Goal: Task Accomplishment & Management: Use online tool/utility

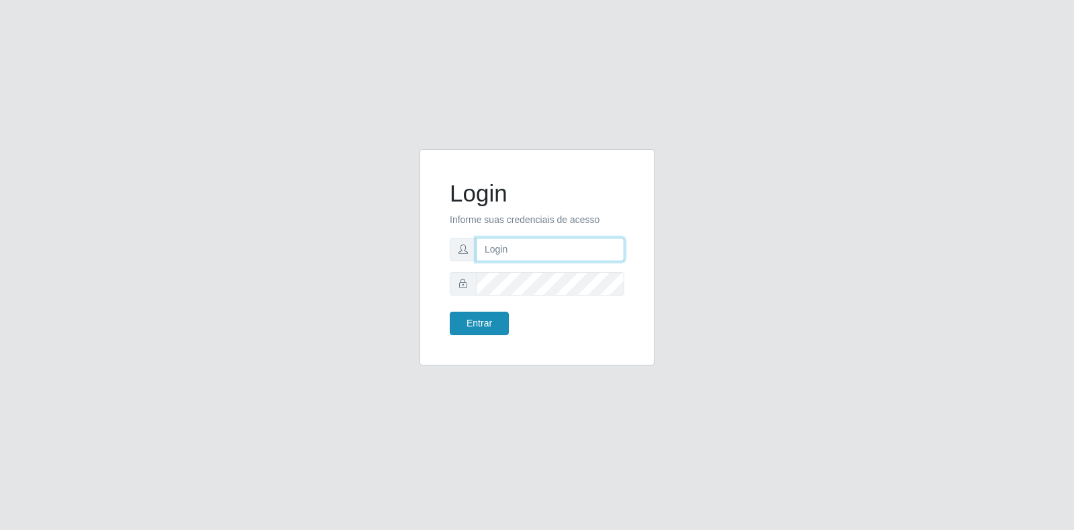
type input "[EMAIL_ADDRESS][PERSON_NAME][DOMAIN_NAME]"
click at [483, 326] on button "Entrar" at bounding box center [479, 322] width 59 height 23
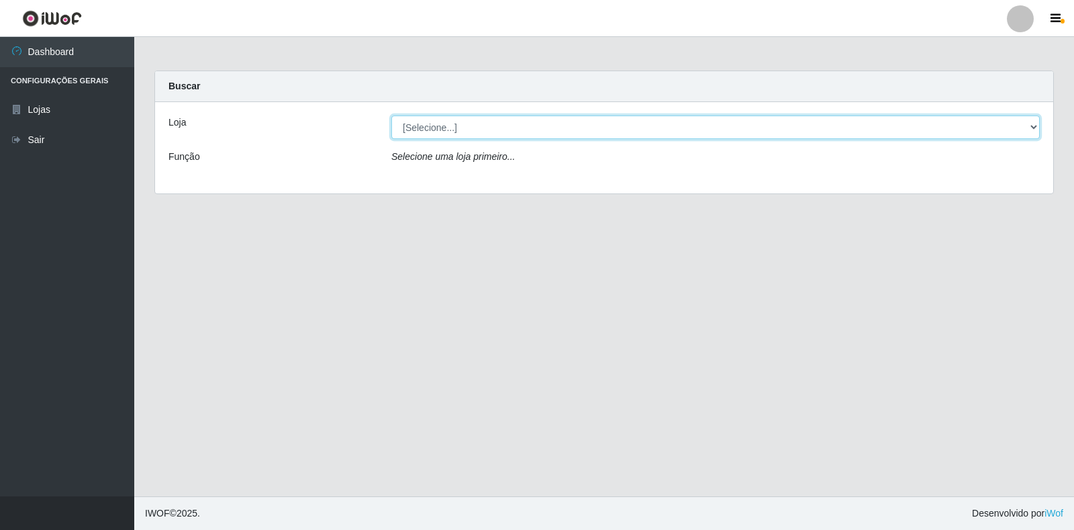
click at [426, 124] on select "[Selecione...] Atacado Vem - Loja 30 Laranjeiras Velha" at bounding box center [715, 126] width 649 height 23
select select "495"
click at [391, 115] on select "[Selecione...] Atacado Vem - Loja 30 Laranjeiras Velha" at bounding box center [715, 126] width 649 height 23
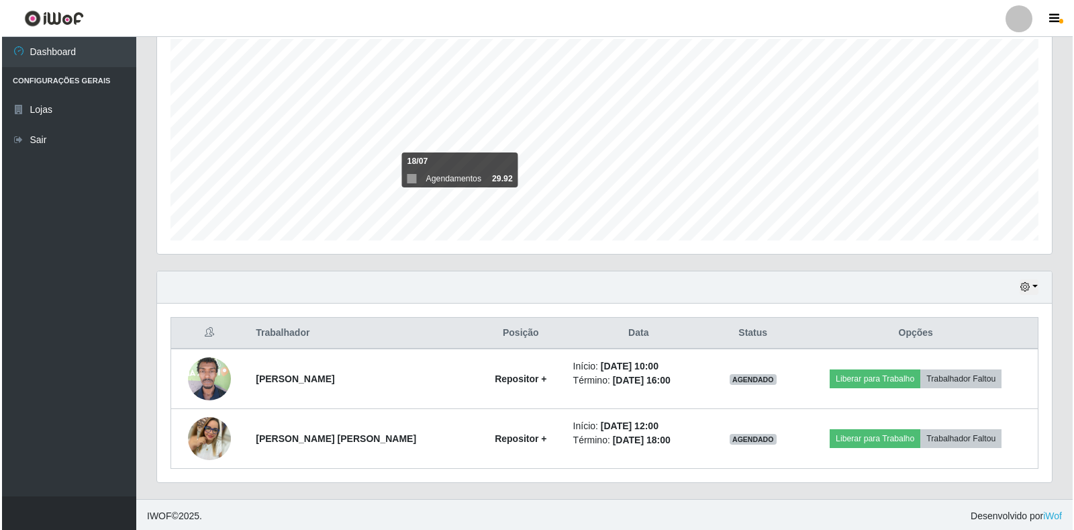
scroll to position [242, 0]
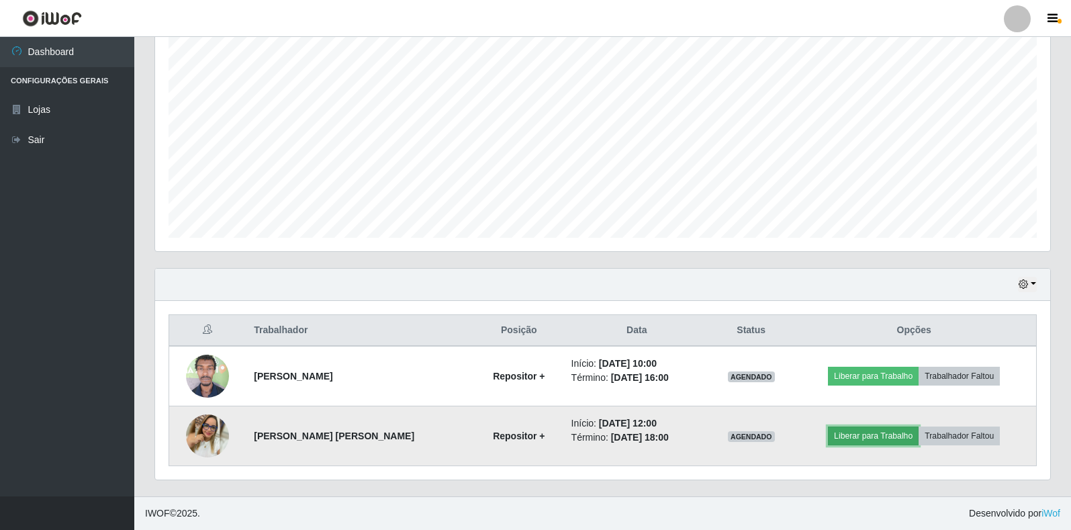
click at [851, 434] on button "Liberar para Trabalho" at bounding box center [873, 435] width 91 height 19
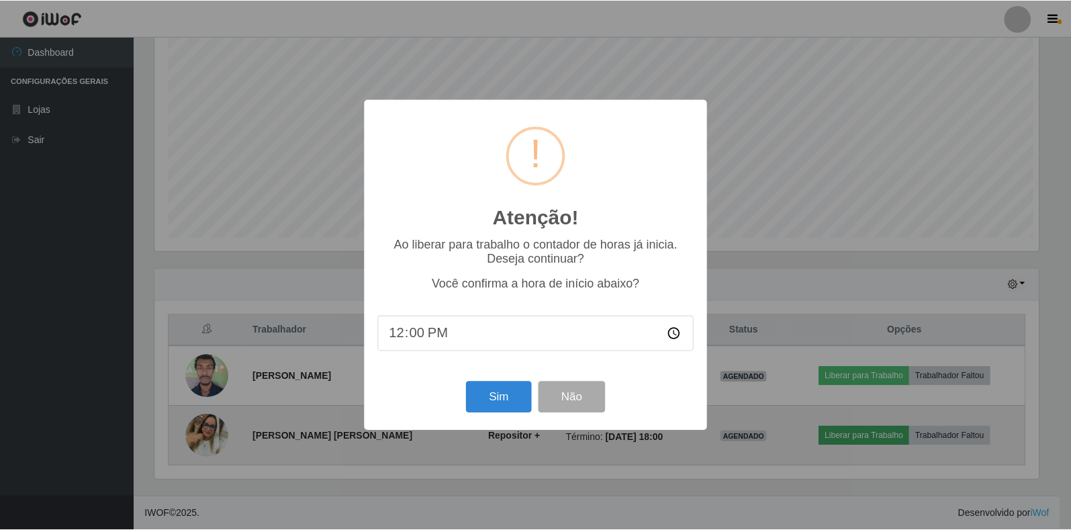
scroll to position [279, 887]
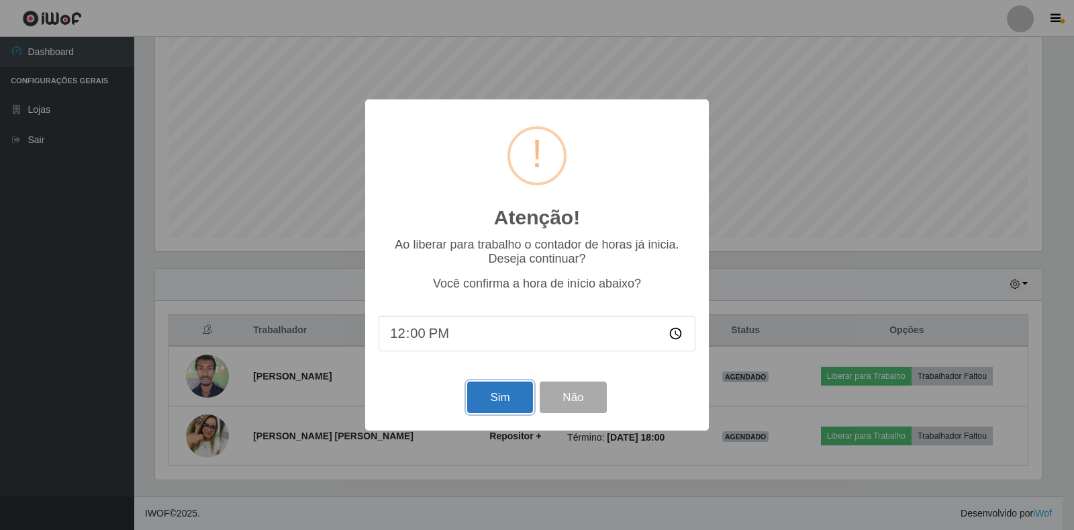
click at [507, 398] on button "Sim" at bounding box center [499, 397] width 65 height 32
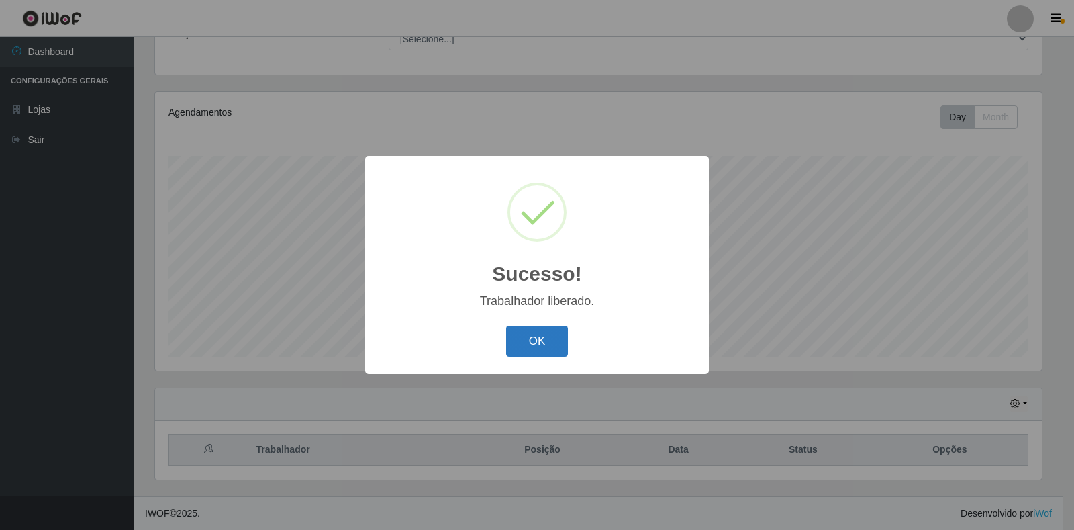
click at [544, 345] on button "OK" at bounding box center [537, 342] width 62 height 32
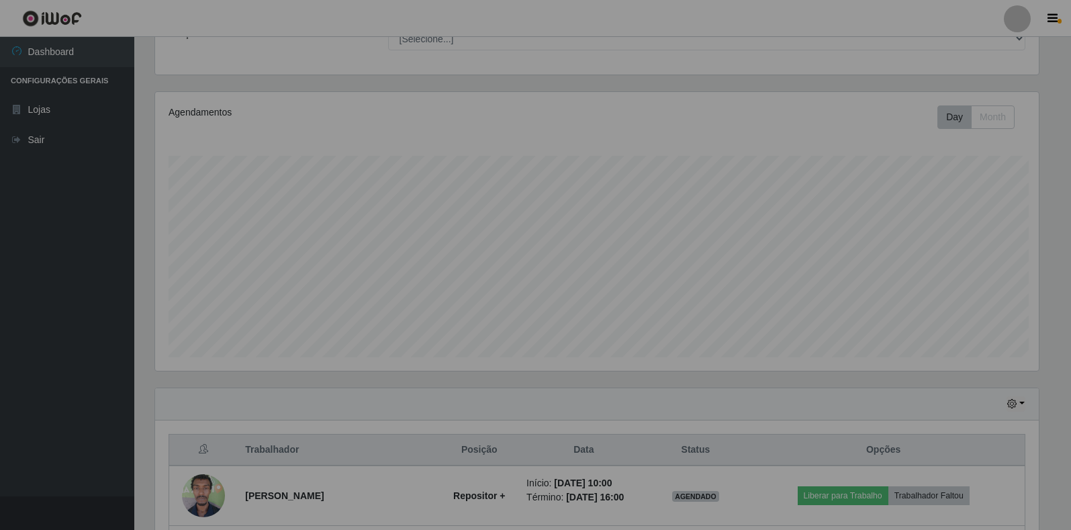
scroll to position [279, 895]
